Goal: Task Accomplishment & Management: Manage account settings

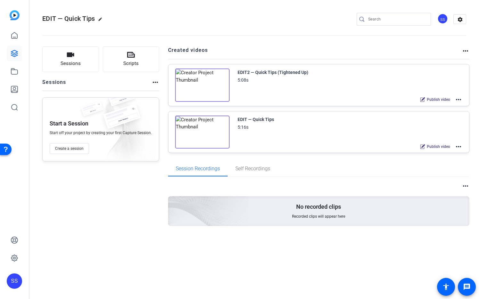
click at [459, 99] on mat-icon "more_horiz" at bounding box center [459, 100] width 8 height 8
click at [0, 0] on span "Edit in Creator" at bounding box center [0, 0] width 0 height 0
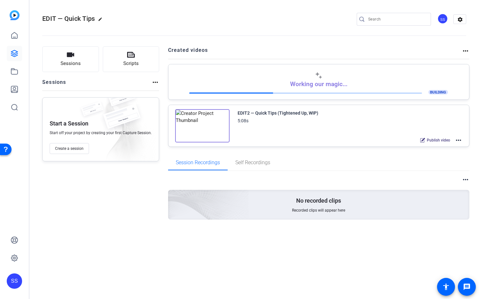
click at [460, 141] on mat-icon "more_horiz" at bounding box center [459, 141] width 8 height 8
click at [0, 0] on span "Edit in Creator" at bounding box center [0, 0] width 0 height 0
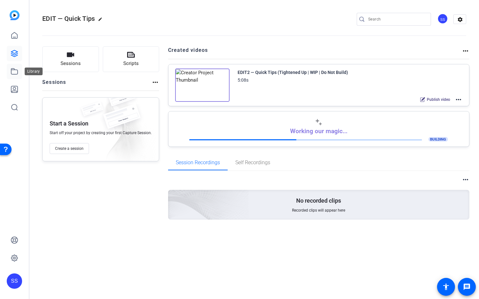
click at [8, 72] on link at bounding box center [14, 71] width 15 height 15
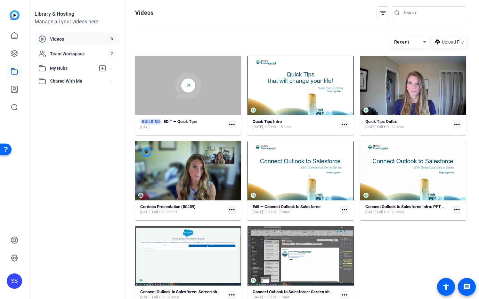
click at [187, 85] on line at bounding box center [188, 85] width 3 height 3
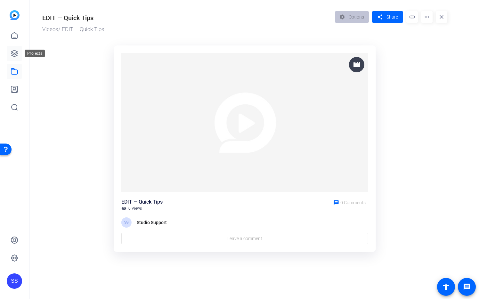
click at [14, 50] on icon at bounding box center [15, 54] width 8 height 8
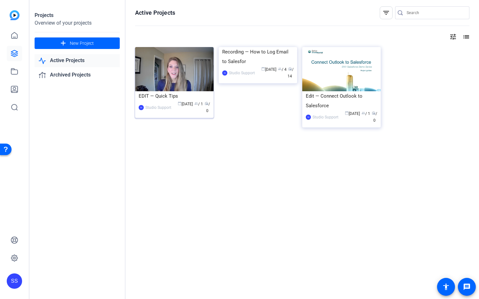
click at [178, 66] on img at bounding box center [174, 69] width 79 height 44
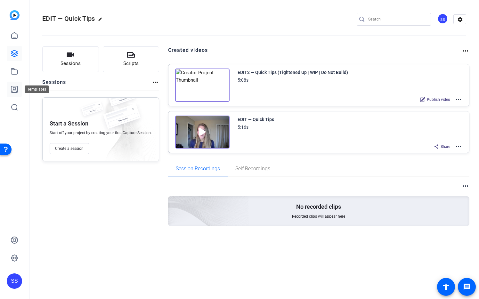
click at [12, 87] on icon at bounding box center [15, 90] width 8 height 8
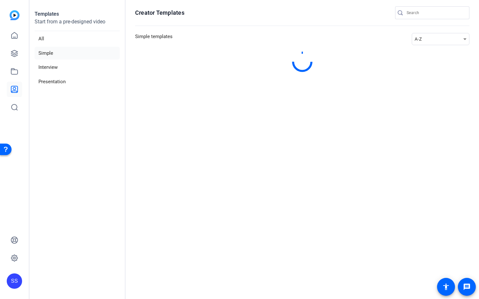
click at [12, 84] on link at bounding box center [14, 89] width 15 height 15
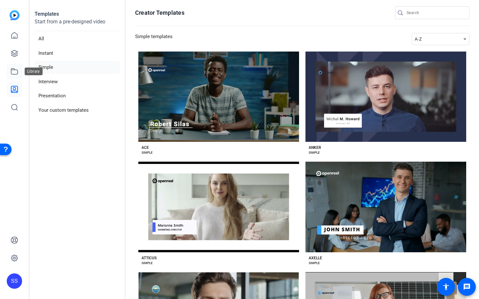
click at [15, 72] on icon at bounding box center [15, 72] width 8 height 8
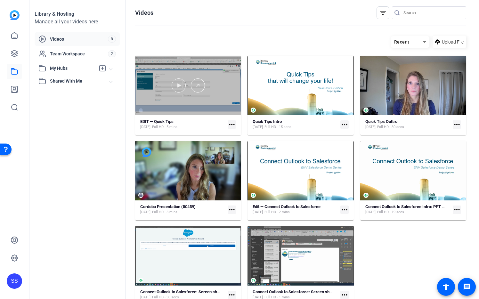
click at [204, 68] on div at bounding box center [188, 86] width 106 height 60
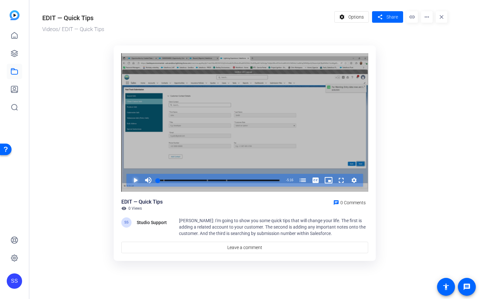
click at [129, 180] on span "Video Player" at bounding box center [129, 180] width 0 height 13
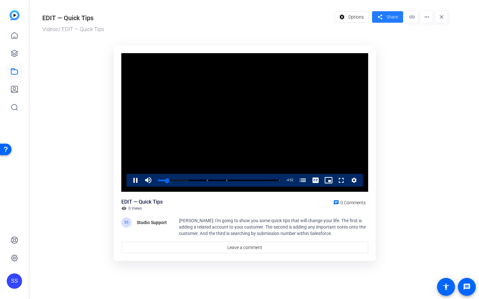
click at [391, 17] on span "Share" at bounding box center [393, 17] width 12 height 7
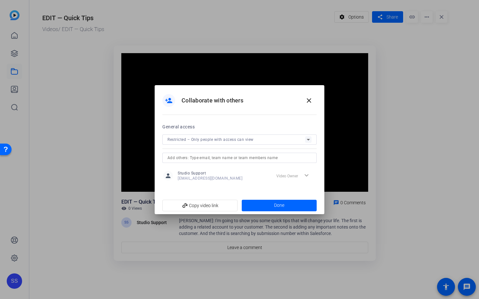
click at [263, 161] on input "text" at bounding box center [240, 158] width 144 height 8
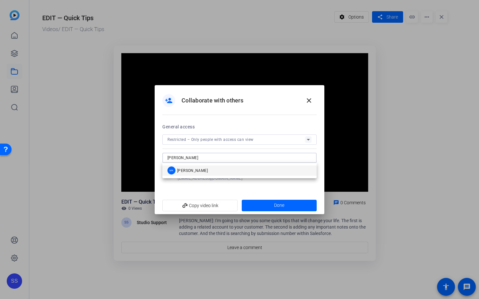
type input "meghan"
click at [229, 172] on mat-option "MK Meghan Kaminski" at bounding box center [239, 171] width 154 height 10
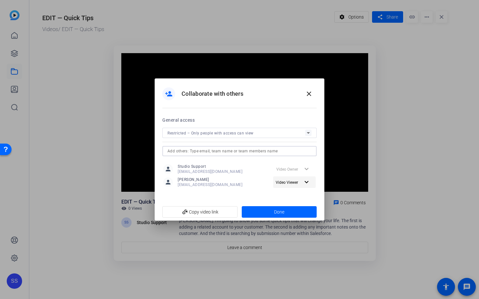
click at [306, 182] on mat-icon "expand_more" at bounding box center [307, 183] width 8 height 8
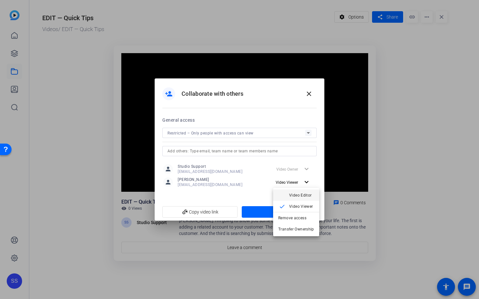
click at [305, 193] on span "Video Editor" at bounding box center [300, 195] width 23 height 4
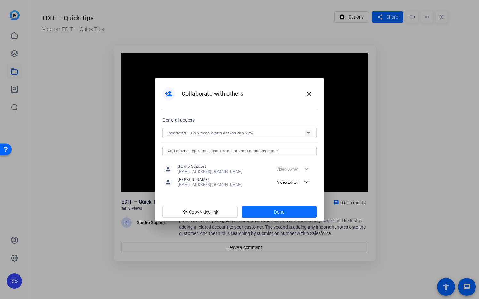
click at [302, 212] on span at bounding box center [279, 211] width 75 height 15
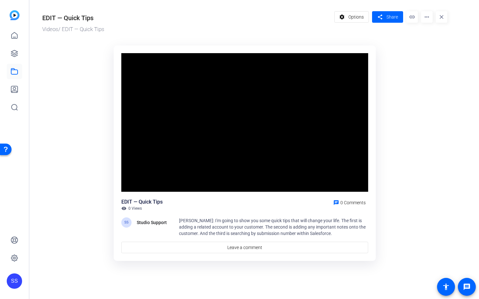
click at [428, 92] on ktd-grid "Video Player is loading. Play Video Pause Mute Current Time 0:35 / Duration 5:1…" at bounding box center [244, 154] width 405 height 224
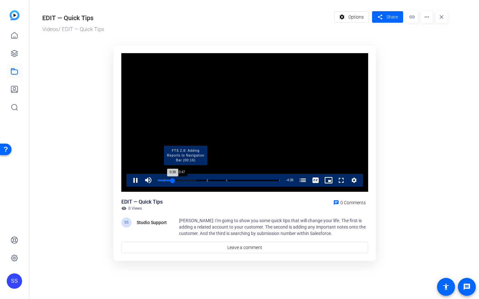
click at [176, 181] on div "Loaded : 31.85% 0:47 0:38 20 Tips That Will Change Your Life with Salesforce (0…" at bounding box center [219, 181] width 122 height 2
click at [180, 181] on div "Loaded : 31.85% 0:57 0:47 20 Tips That Will Change Your Life with Salesforce (0…" at bounding box center [219, 181] width 122 height 2
click at [179, 181] on div "0:53" at bounding box center [168, 181] width 21 height 2
click at [187, 180] on div "Loaded : 41.46% 1:18 1:01 20 Tips That Will Change Your Life with Salesforce (0…" at bounding box center [219, 181] width 122 height 2
click at [188, 181] on div "1:17" at bounding box center [173, 181] width 30 height 2
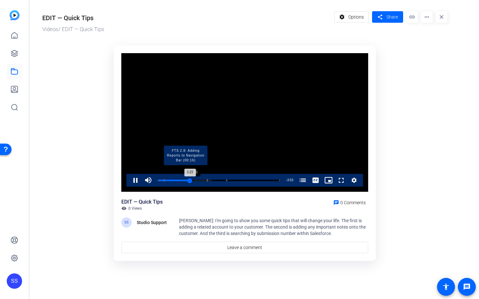
click at [194, 180] on div "Progress Bar" at bounding box center [186, 180] width 44 height 3
click at [192, 180] on div "1:28" at bounding box center [175, 181] width 34 height 2
click at [196, 180] on div "Loaded : 50.56% 1:41 1:40 20 Tips That Will Change Your Life with Salesforce (0…" at bounding box center [219, 181] width 122 height 2
click at [202, 180] on div "Loaded : 54.11% 1:53 1:41 20 Tips That Will Change Your Life with Salesforce (0…" at bounding box center [219, 181] width 122 height 2
click at [206, 180] on div "Progress Bar" at bounding box center [186, 180] width 44 height 3
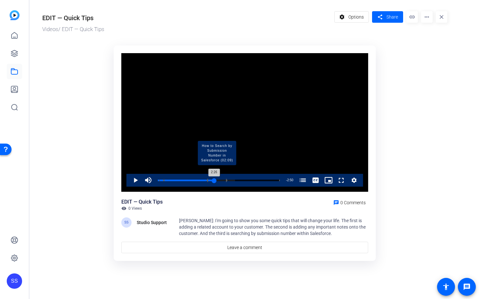
click at [214, 180] on div "Loaded : 63.21% 2:26 2:26 20 Tips That Will Change Your Life with Salesforce (0…" at bounding box center [219, 181] width 122 height 2
click at [219, 180] on div "Loaded : 66.75% 2:38 2:39 20 Tips That Will Change Your Life with Salesforce (0…" at bounding box center [219, 181] width 122 height 2
click at [224, 180] on div "Loaded : 69.79% 2:52 2:40 20 Tips That Will Change Your Life with Salesforce (0…" at bounding box center [219, 181] width 122 height 2
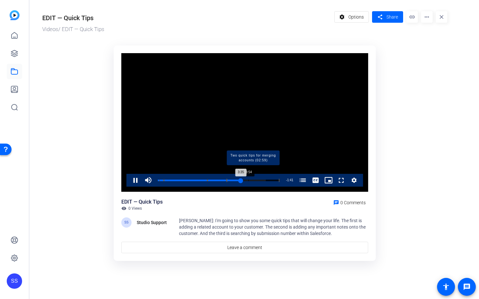
click at [249, 181] on div "Loaded : 88.50% 3:54 3:35 20 Tips That Will Change Your Life with Salesforce (0…" at bounding box center [219, 181] width 122 height 2
drag, startPoint x: 257, startPoint y: 179, endPoint x: 262, endPoint y: 179, distance: 4.8
click at [257, 179] on div "Progress Bar" at bounding box center [253, 180] width 53 height 3
click at [267, 180] on div "Progress Bar" at bounding box center [253, 180] width 53 height 3
click at [272, 181] on div "Loaded : 0.00% 4:53 4:42 20 Tips That Will Change Your Life with Salesforce (00…" at bounding box center [219, 181] width 122 height 2
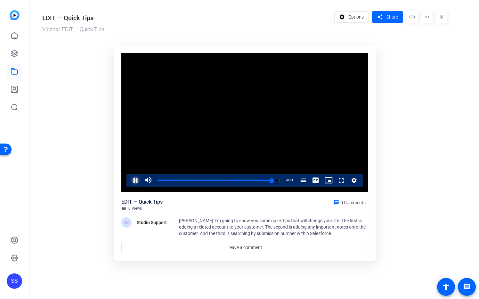
click at [129, 180] on span "Video Player" at bounding box center [129, 180] width 0 height 13
click at [11, 281] on div "SS" at bounding box center [14, 281] width 15 height 15
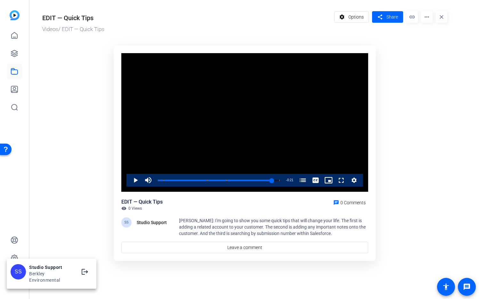
click at [375, 24] on div at bounding box center [239, 149] width 479 height 299
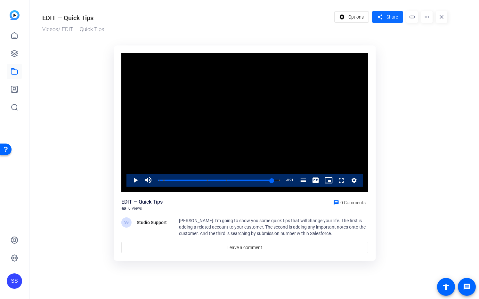
click at [387, 14] on span "Share" at bounding box center [393, 17] width 12 height 7
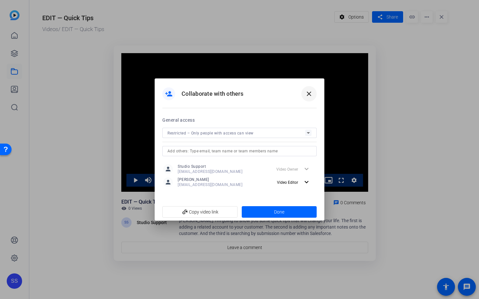
click at [312, 93] on mat-icon "close" at bounding box center [309, 94] width 8 height 8
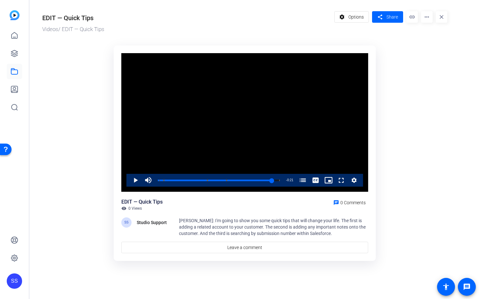
click at [5, 284] on div "SS" at bounding box center [14, 149] width 29 height 299
click at [12, 281] on div "SS" at bounding box center [14, 281] width 15 height 15
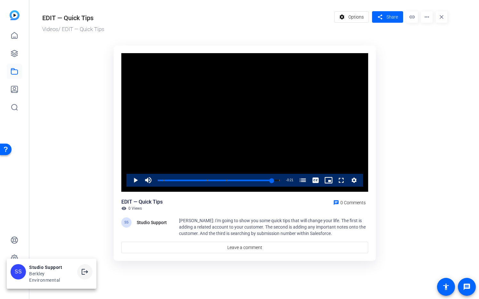
click at [86, 273] on mat-icon "logout" at bounding box center [85, 272] width 8 height 8
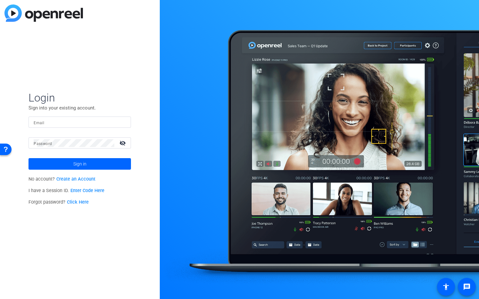
click at [79, 119] on input "Email" at bounding box center [80, 123] width 92 height 8
click at [120, 121] on img at bounding box center [120, 123] width 4 height 8
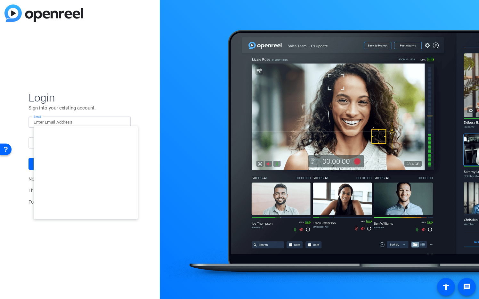
type input "studiosupport+3@openreel.com"
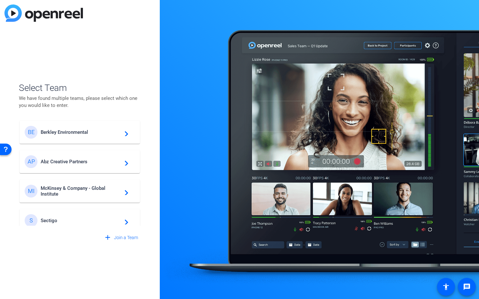
click at [78, 131] on span "Berkley Environmental" at bounding box center [81, 132] width 80 height 6
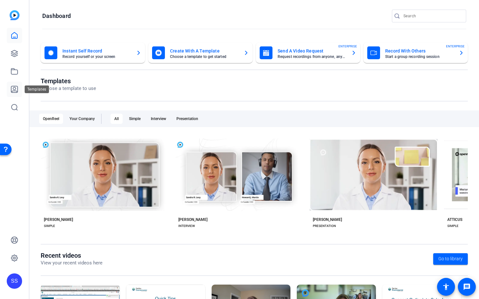
click at [17, 89] on icon at bounding box center [15, 90] width 8 height 8
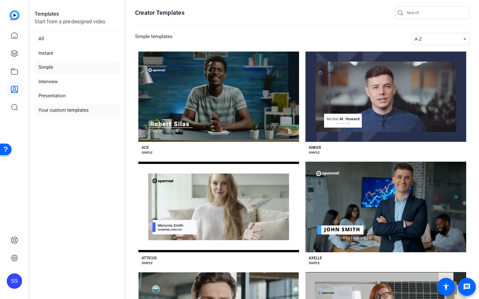
click at [71, 105] on li "Your custom templates" at bounding box center [77, 110] width 85 height 13
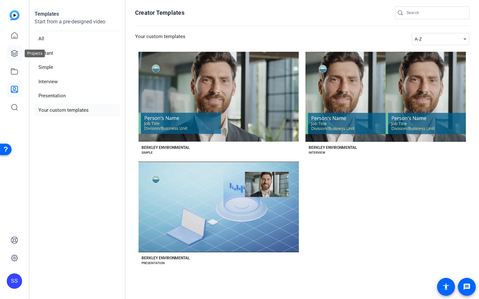
click at [12, 53] on icon at bounding box center [14, 53] width 6 height 6
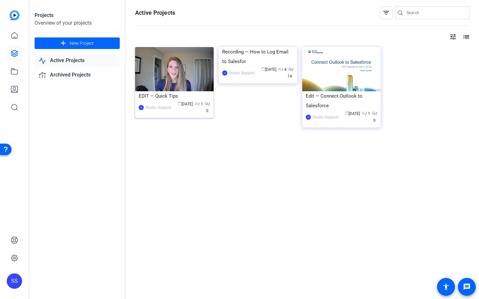
click at [152, 62] on img at bounding box center [174, 69] width 79 height 44
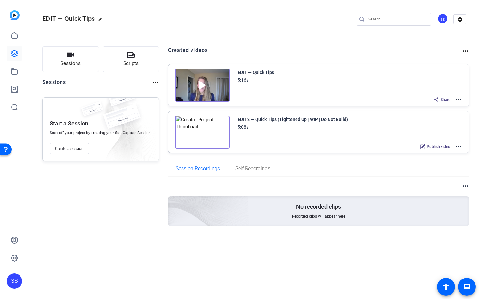
click at [462, 98] on mat-icon "more_horiz" at bounding box center [459, 100] width 8 height 8
click at [450, 108] on span "Edit in Creator" at bounding box center [435, 108] width 45 height 8
click at [15, 280] on div "SS" at bounding box center [14, 281] width 15 height 15
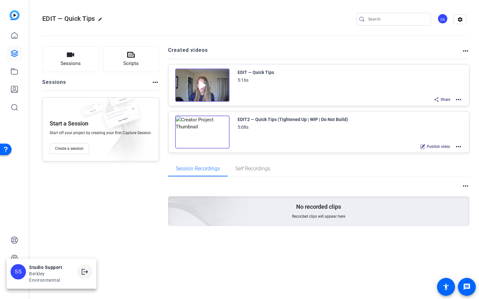
click at [86, 270] on mat-icon "logout" at bounding box center [85, 272] width 8 height 8
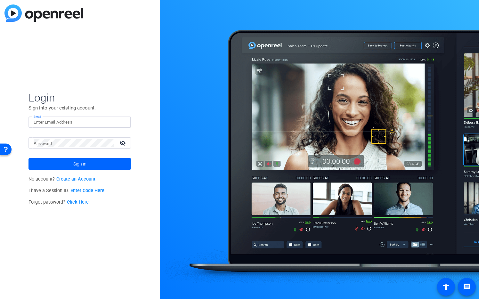
click at [83, 119] on input "Email" at bounding box center [80, 123] width 92 height 8
click at [122, 123] on img at bounding box center [120, 123] width 4 height 8
type input "studiosupport+2@openreel.com"
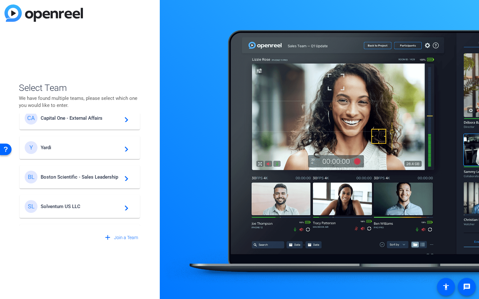
scroll to position [92, 0]
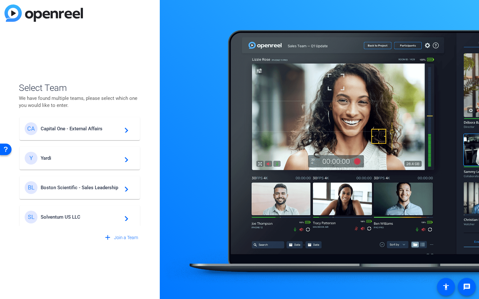
click at [99, 188] on span "Boston Scientific - Sales Leadership" at bounding box center [81, 188] width 80 height 6
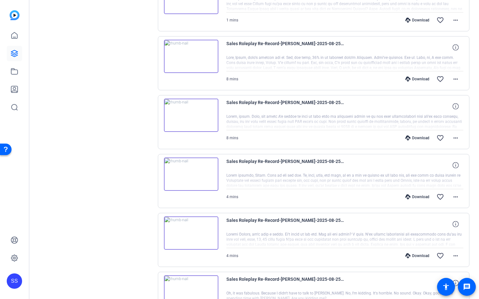
scroll to position [380, 0]
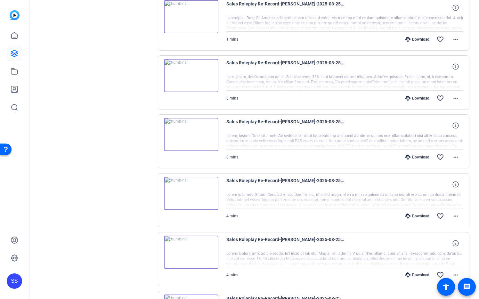
click at [115, 185] on div "Sessions Scripts Sessions more_horiz Sales Roleplay Re-Record [DATE] 2:30 PM En…" at bounding box center [95, 21] width 107 height 711
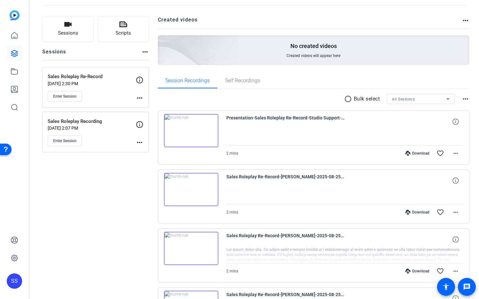
scroll to position [0, 0]
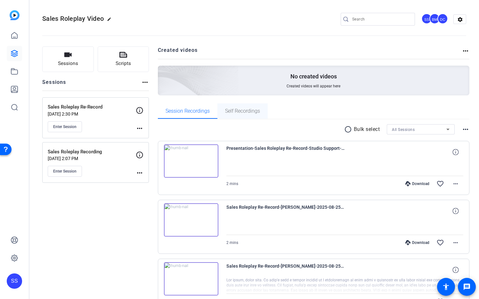
click at [247, 113] on span "Self Recordings" at bounding box center [242, 111] width 35 height 5
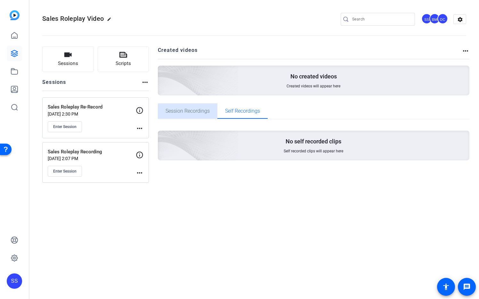
click at [200, 105] on span "Session Recordings" at bounding box center [188, 111] width 44 height 15
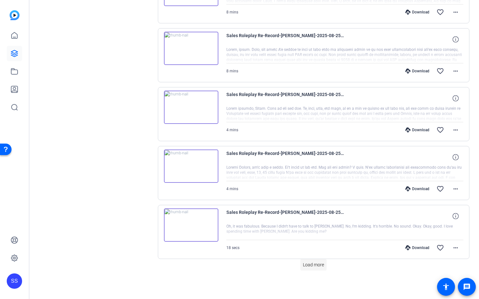
click at [304, 267] on span "Load more" at bounding box center [313, 265] width 21 height 7
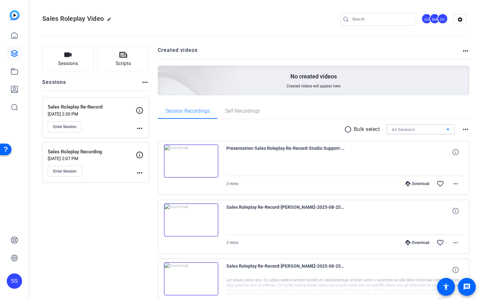
click at [440, 130] on div "All Sessions" at bounding box center [419, 130] width 54 height 8
click at [450, 117] on div at bounding box center [239, 149] width 479 height 299
click at [462, 128] on mat-icon "more_horiz" at bounding box center [466, 130] width 8 height 8
click at [462, 113] on div at bounding box center [239, 149] width 479 height 299
click at [121, 118] on div "Sales Roleplay Re-Record Aug 21, 2025 @ 2:30 PM Enter Session" at bounding box center [92, 118] width 88 height 29
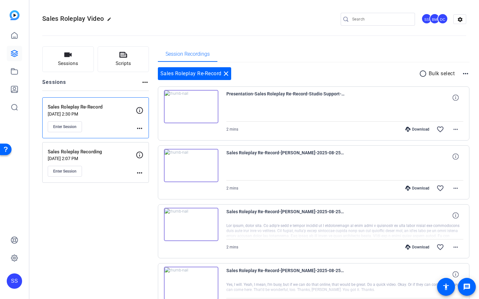
click at [410, 50] on div "Session Recordings" at bounding box center [314, 53] width 312 height 15
click at [225, 75] on mat-icon "close" at bounding box center [226, 74] width 8 height 8
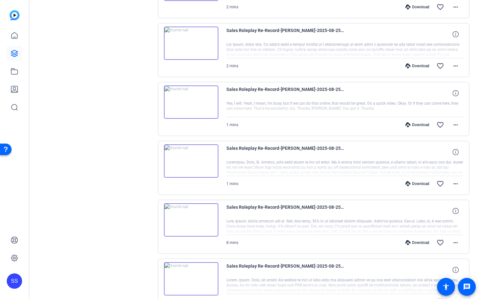
scroll to position [467, 0]
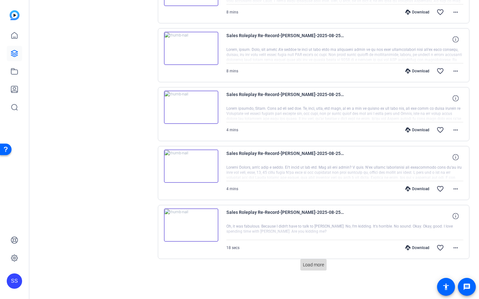
click at [312, 266] on span "Load more" at bounding box center [313, 265] width 21 height 7
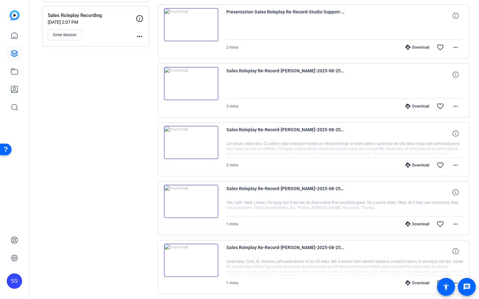
scroll to position [111, 0]
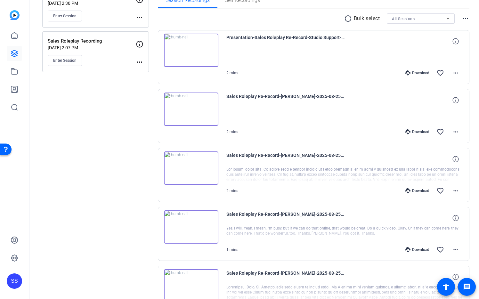
click at [187, 103] on img at bounding box center [191, 109] width 54 height 33
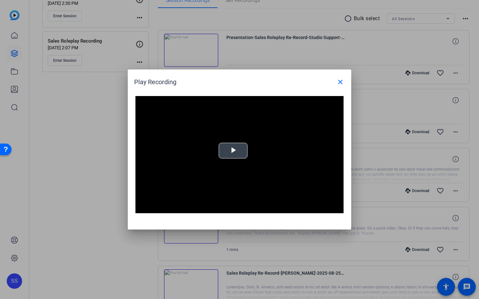
click at [233, 151] on span "Video Player" at bounding box center [233, 151] width 0 height 0
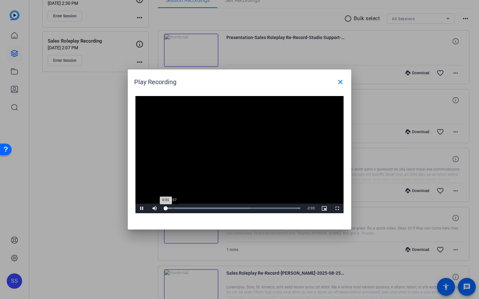
click at [173, 208] on div "Loaded : 100.00% 0:07 0:01" at bounding box center [232, 209] width 136 height 2
click at [190, 208] on div "Loaded : 100.00% 0:23 0:08" at bounding box center [232, 209] width 136 height 2
click at [215, 206] on div "Loaded : 100.00% 0:46 0:24" at bounding box center [232, 209] width 143 height 10
click at [242, 206] on div "Loaded : 100.00% 1:10 0:47" at bounding box center [232, 209] width 143 height 10
click at [271, 208] on div "Loaded : 100.00% 1:37 1:11" at bounding box center [232, 209] width 136 height 2
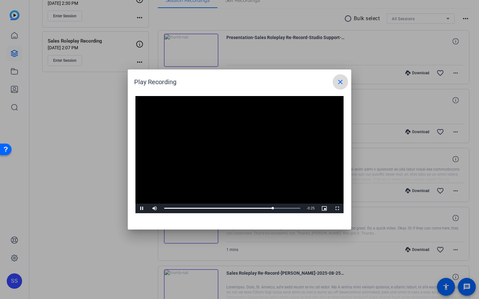
click at [342, 85] on mat-icon "close" at bounding box center [341, 82] width 8 height 8
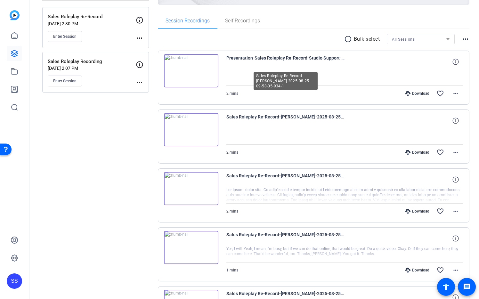
scroll to position [67, 0]
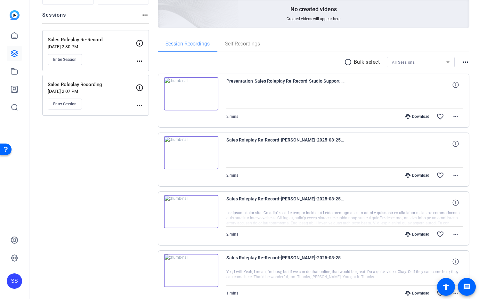
click at [16, 282] on div "SS" at bounding box center [14, 281] width 15 height 15
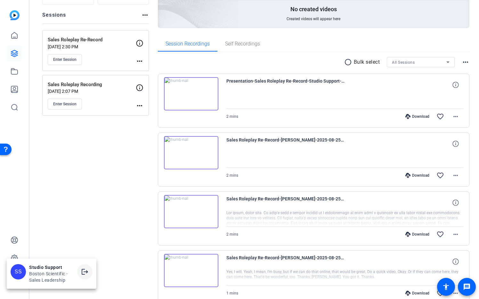
click at [86, 274] on mat-icon "logout" at bounding box center [85, 272] width 8 height 8
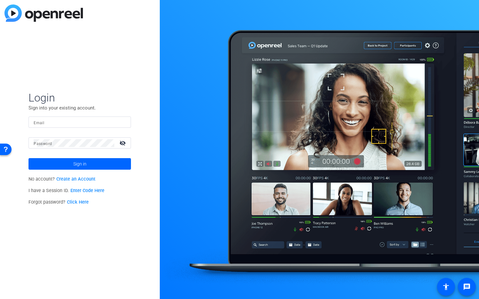
click at [102, 125] on input "Email" at bounding box center [80, 123] width 92 height 8
click at [123, 124] on img at bounding box center [120, 123] width 4 height 8
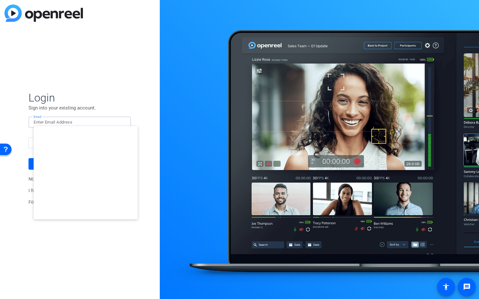
type input "studiosupport+3@openreel.com"
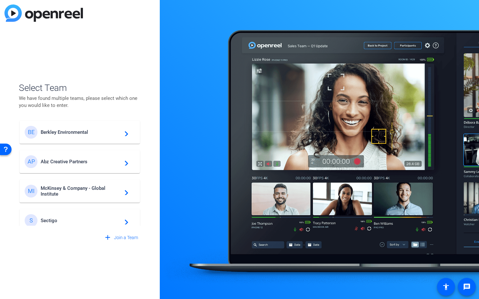
click at [83, 132] on span "Berkley Environmental" at bounding box center [81, 132] width 80 height 6
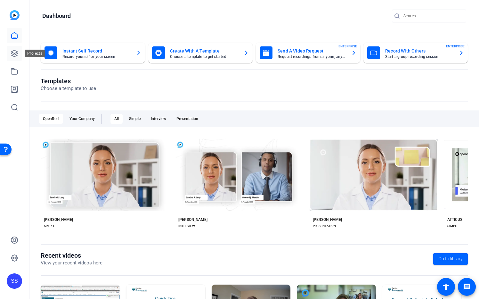
click at [13, 57] on icon at bounding box center [15, 54] width 8 height 8
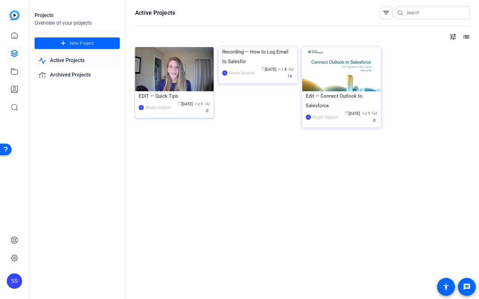
click at [187, 74] on img at bounding box center [174, 69] width 79 height 44
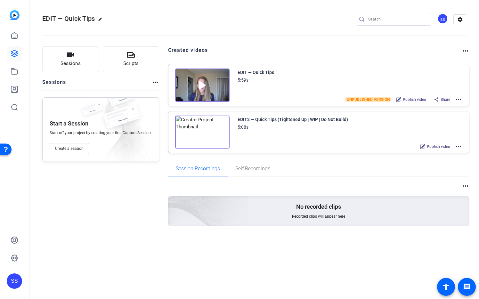
click at [459, 102] on mat-icon "more_horiz" at bounding box center [459, 100] width 8 height 8
click at [440, 107] on span "Edit in Creator" at bounding box center [435, 108] width 45 height 8
click at [459, 99] on mat-icon "more_horiz" at bounding box center [459, 100] width 8 height 8
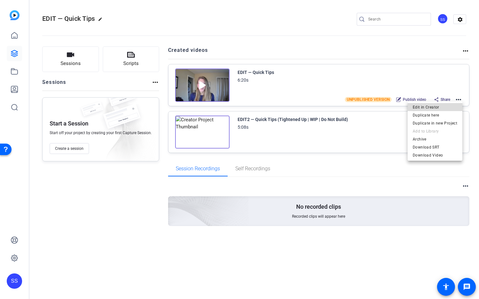
click at [442, 106] on span "Edit in Creator" at bounding box center [435, 108] width 45 height 8
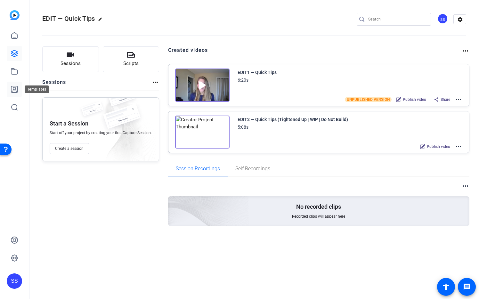
click at [15, 87] on icon at bounding box center [14, 89] width 6 height 6
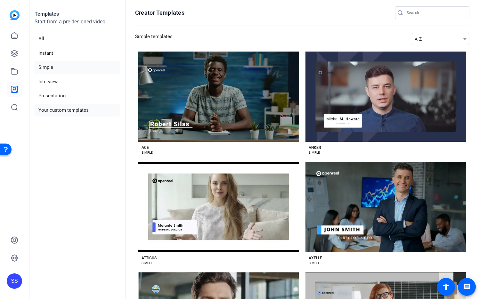
click at [69, 113] on li "Your custom templates" at bounding box center [77, 110] width 85 height 13
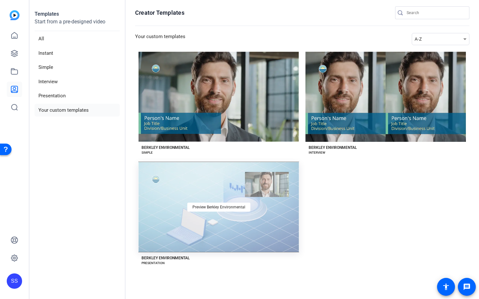
click at [237, 197] on div "Preview Berkley Environmental" at bounding box center [218, 207] width 161 height 90
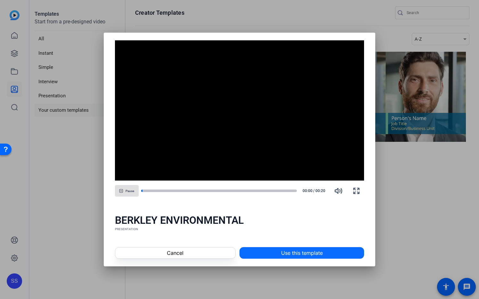
click at [303, 258] on span at bounding box center [302, 252] width 124 height 15
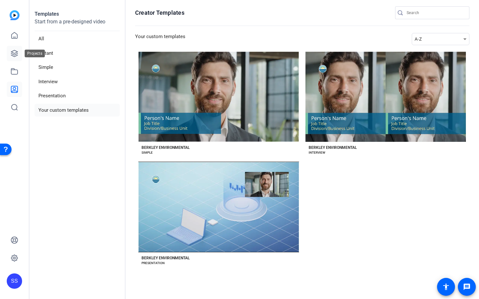
click at [16, 57] on icon at bounding box center [15, 54] width 8 height 8
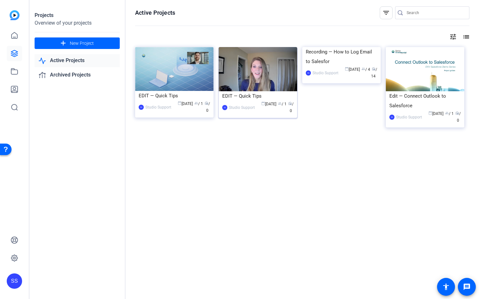
click at [265, 74] on img at bounding box center [258, 69] width 79 height 44
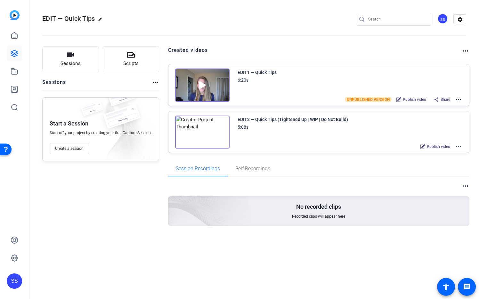
click at [100, 18] on mat-icon "edit" at bounding box center [102, 21] width 8 height 8
click at [47, 19] on input "EDIT — Quick Tips" at bounding box center [68, 19] width 42 height 8
type input "OLD EDIT — Quick Tips"
click at [98, 20] on span "check_circle" at bounding box center [100, 19] width 8 height 8
click at [14, 54] on icon at bounding box center [15, 54] width 8 height 8
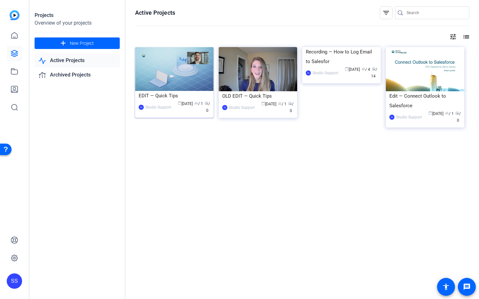
click at [170, 67] on img at bounding box center [174, 69] width 79 height 44
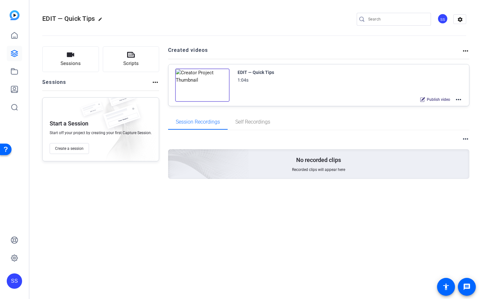
click at [21, 281] on div "SS" at bounding box center [14, 281] width 15 height 15
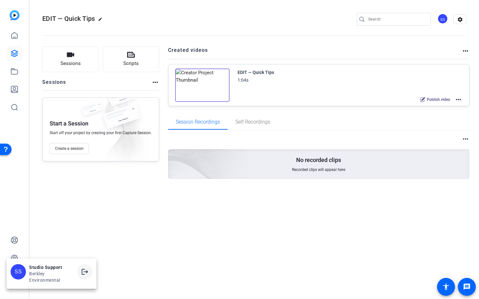
click at [0, 0] on mat-icon "logout" at bounding box center [0, 0] width 0 height 0
